Goal: Navigation & Orientation: Go to known website

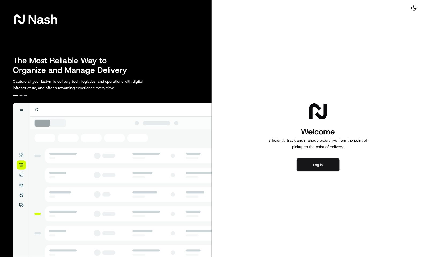
click at [315, 164] on button "Log in" at bounding box center [318, 165] width 43 height 13
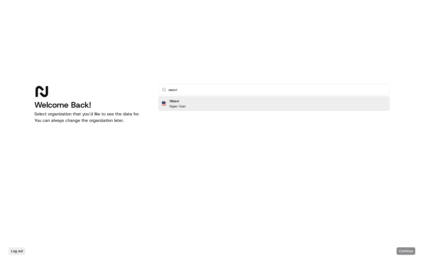
type input "weevi"
click at [207, 103] on div "Weevi Super User" at bounding box center [273, 103] width 231 height 14
click at [404, 252] on button "Continue" at bounding box center [406, 252] width 19 height 8
